Goal: Information Seeking & Learning: Learn about a topic

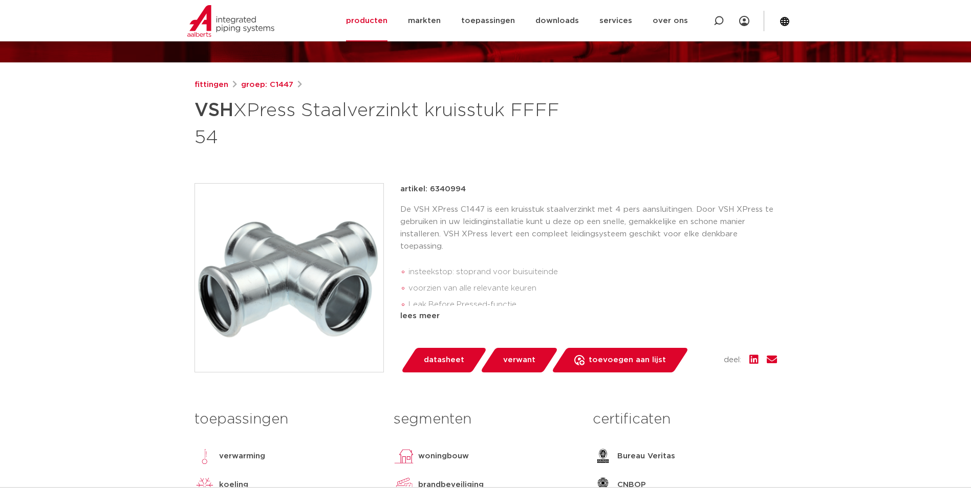
scroll to position [154, 0]
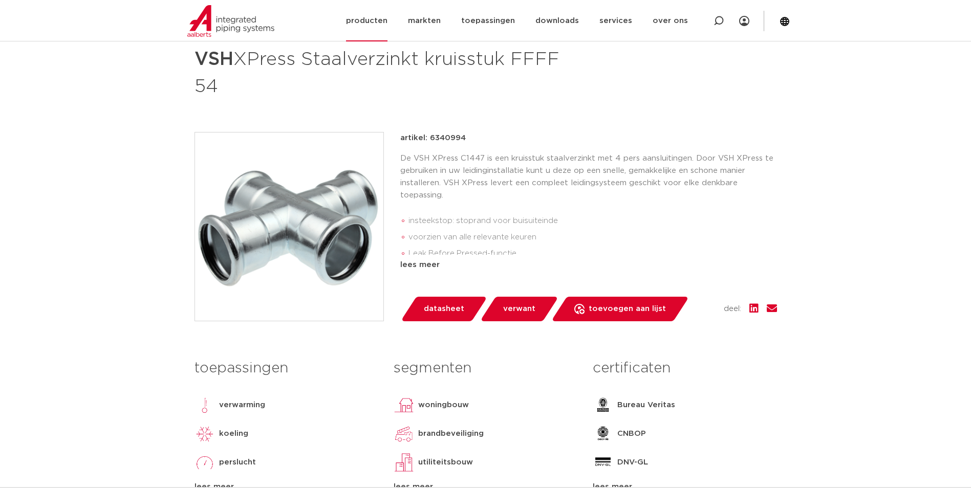
click at [369, 16] on link "producten" at bounding box center [366, 20] width 41 height 41
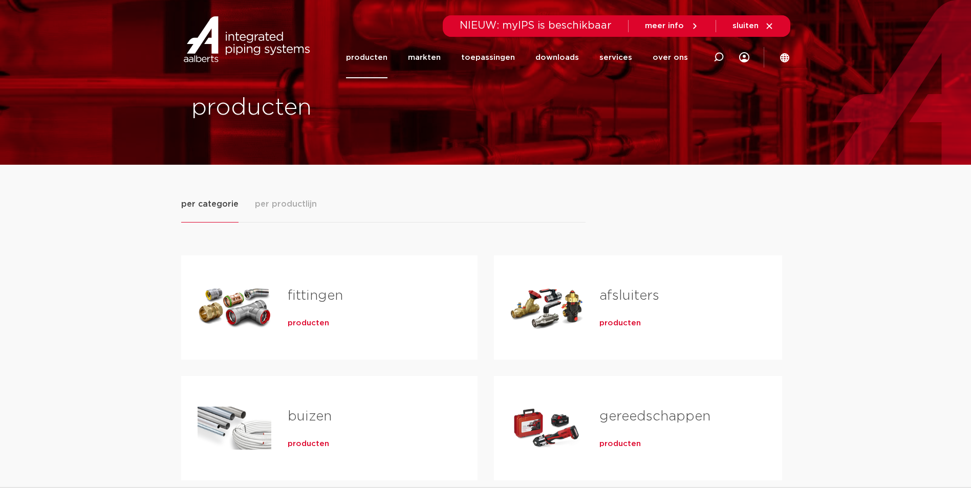
click at [266, 286] on div "Tabs. Open items met enter of spatie, sluit af met escape en navigeer met de pi…" at bounding box center [235, 308] width 74 height 72
click at [310, 324] on span "producten" at bounding box center [308, 323] width 41 height 10
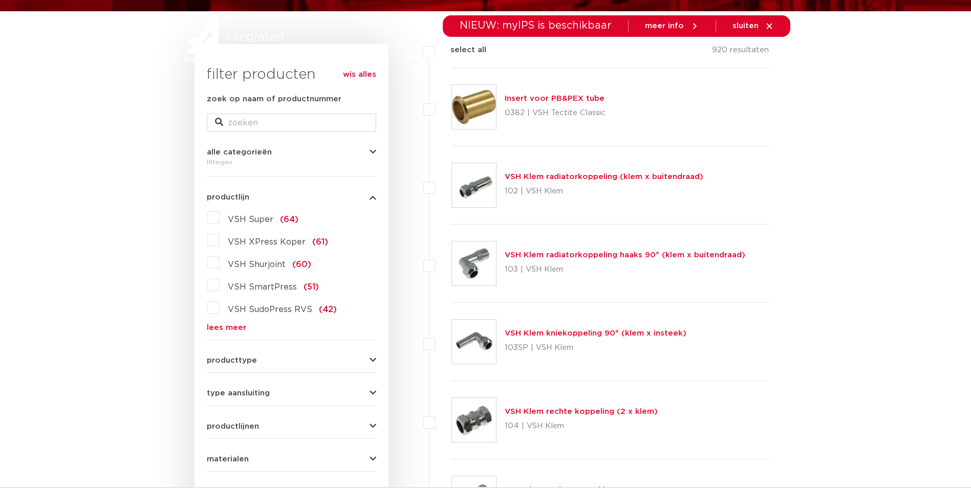
scroll to position [154, 0]
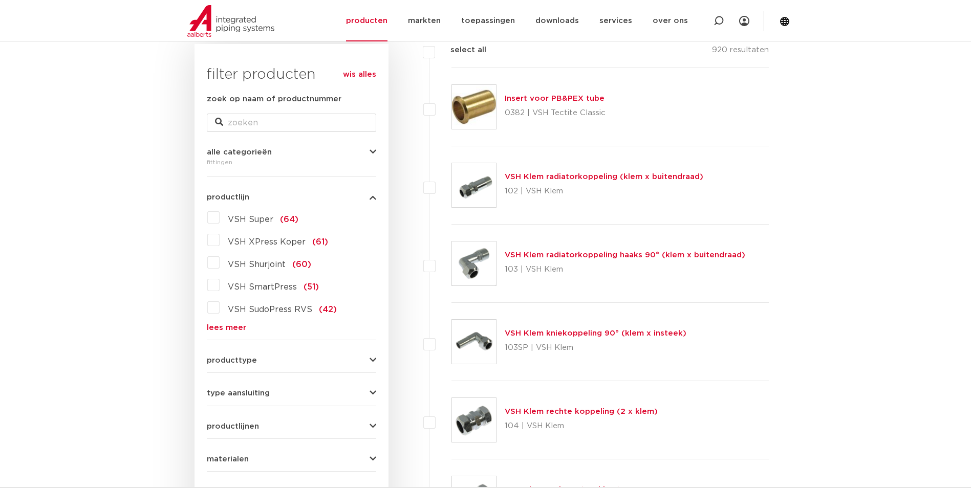
click at [220, 216] on label "VSH Super (64)" at bounding box center [259, 217] width 79 height 16
click at [0, 0] on input "VSH Super (64)" at bounding box center [0, 0] width 0 height 0
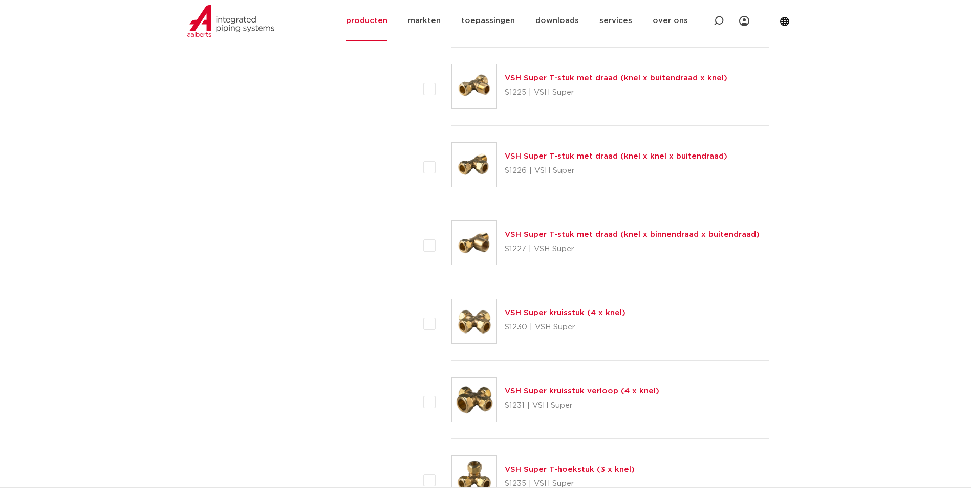
scroll to position [1792, 0]
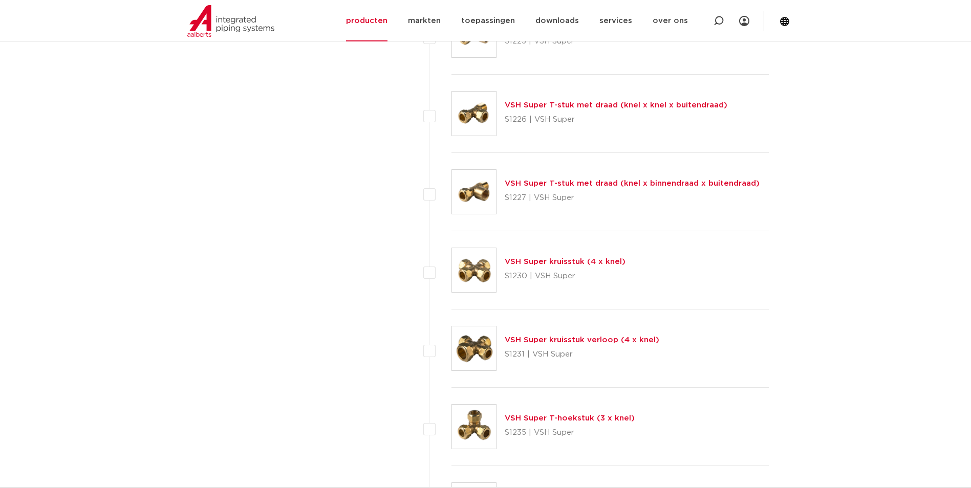
click at [573, 343] on link "VSH Super kruisstuk verloop (4 x knel)" at bounding box center [582, 340] width 155 height 8
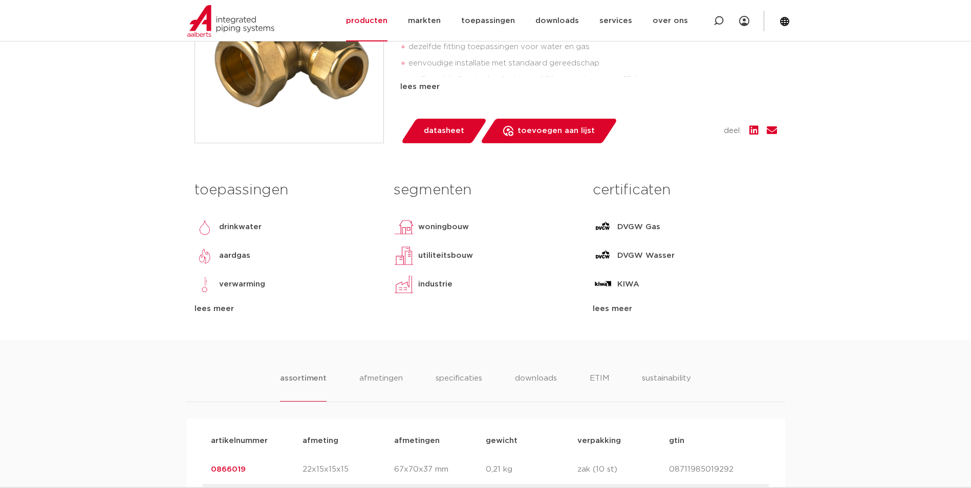
scroll to position [461, 0]
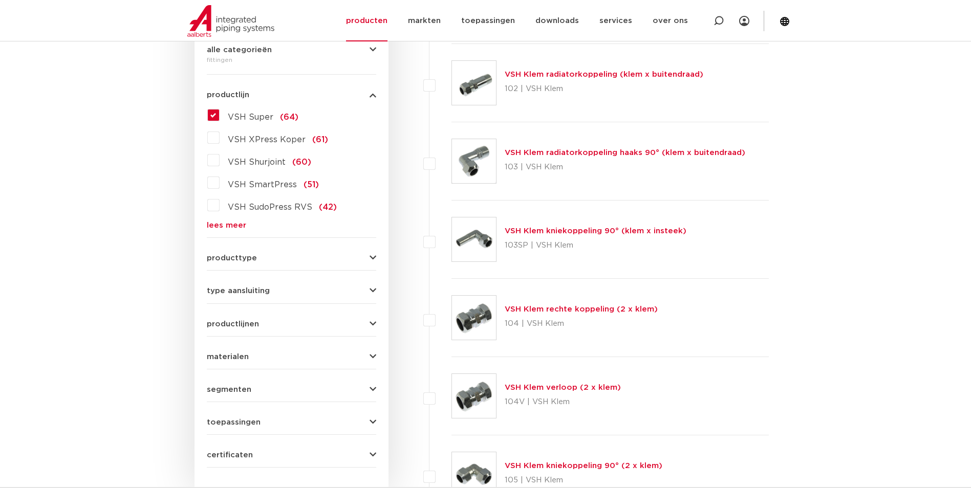
scroll to position [205, 0]
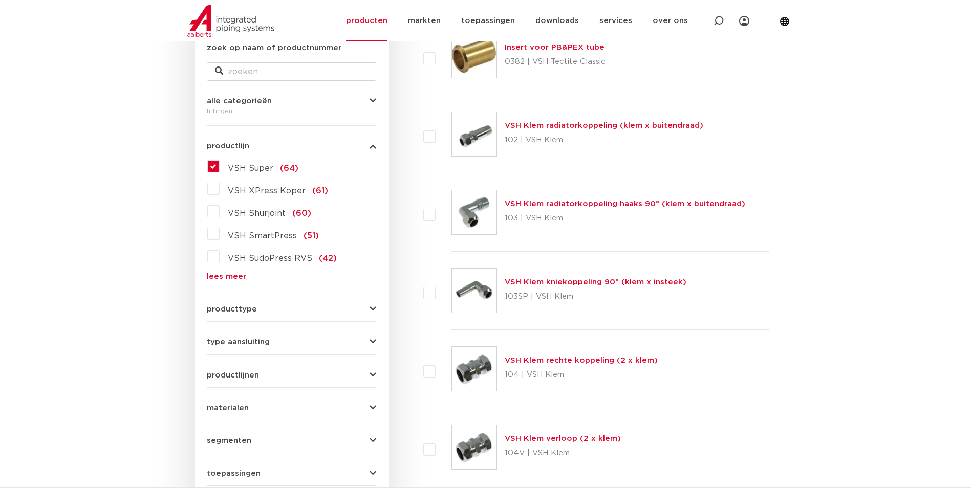
click at [242, 165] on span "VSH Super" at bounding box center [251, 168] width 46 height 8
click at [0, 0] on input "VSH Super (64)" at bounding box center [0, 0] width 0 height 0
click at [260, 172] on span "VSH Super" at bounding box center [251, 168] width 46 height 8
click at [0, 0] on input "VSH Super (64)" at bounding box center [0, 0] width 0 height 0
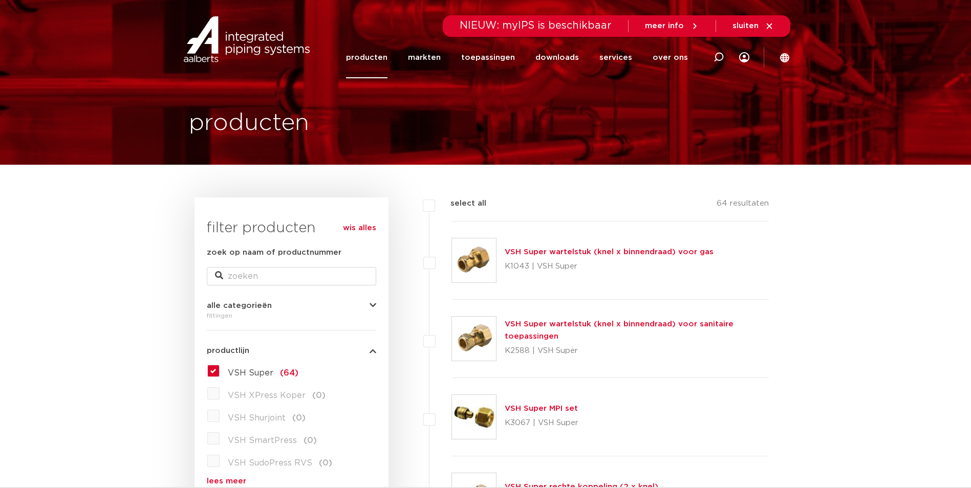
click at [220, 372] on label "VSH Super (64)" at bounding box center [259, 371] width 79 height 16
click at [0, 0] on input "VSH Super (64)" at bounding box center [0, 0] width 0 height 0
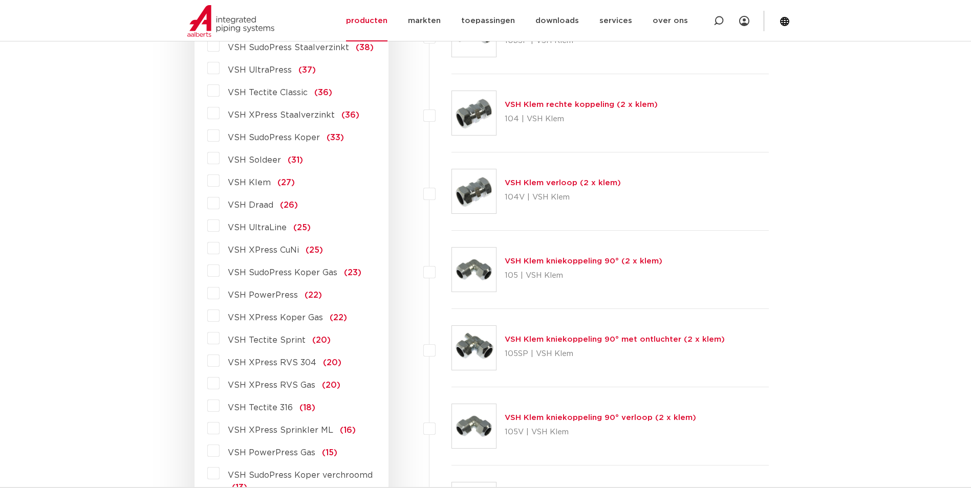
scroll to position [512, 0]
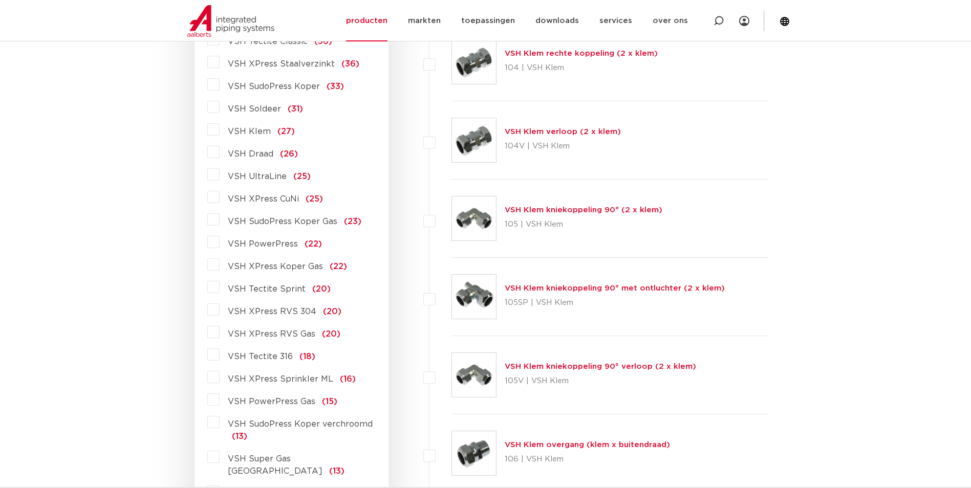
click at [220, 307] on label "VSH XPress RVS 304 (20)" at bounding box center [281, 310] width 122 height 16
click at [0, 0] on input "VSH XPress RVS 304 (20)" at bounding box center [0, 0] width 0 height 0
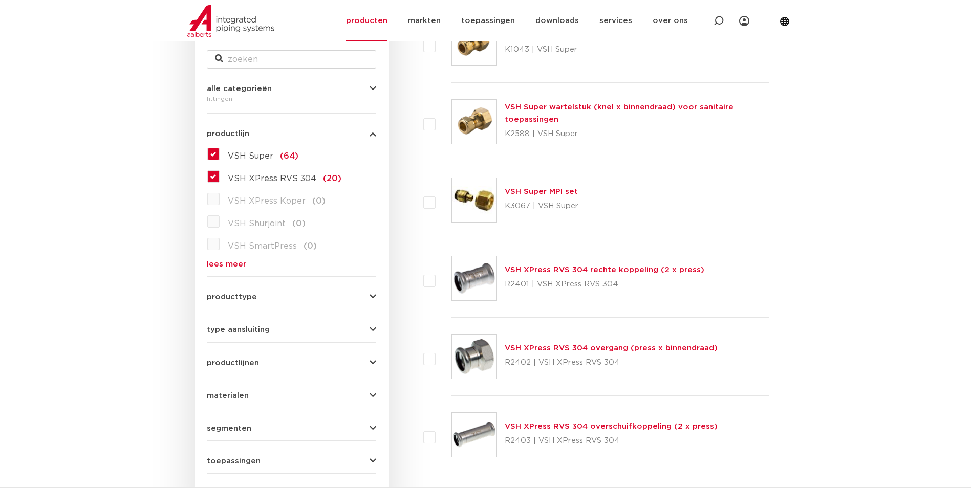
scroll to position [166, 0]
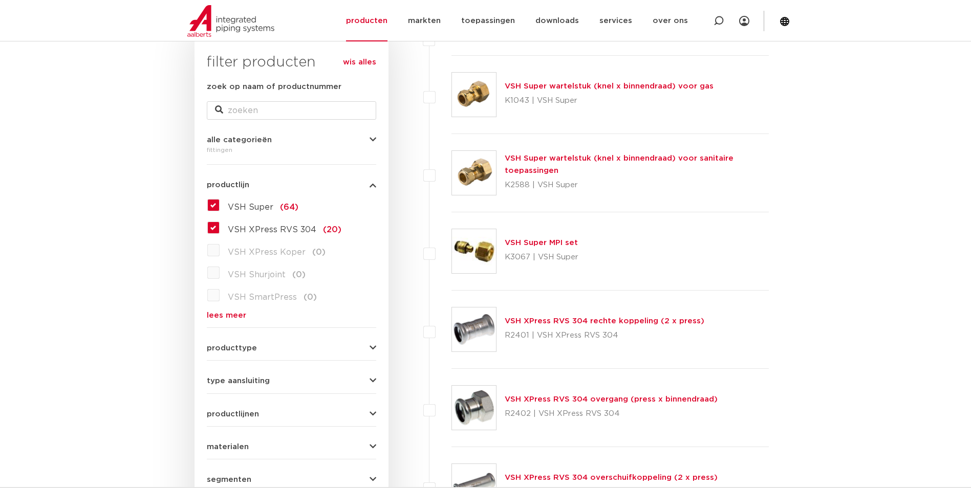
click at [220, 209] on label "VSH Super (64)" at bounding box center [259, 205] width 79 height 16
click at [0, 0] on input "VSH Super (64)" at bounding box center [0, 0] width 0 height 0
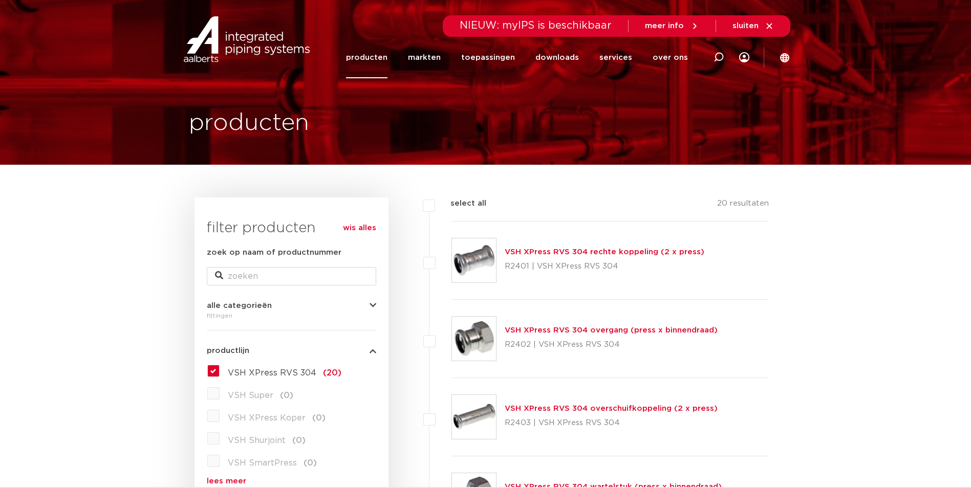
scroll to position [166, 0]
